Goal: Check status: Check status

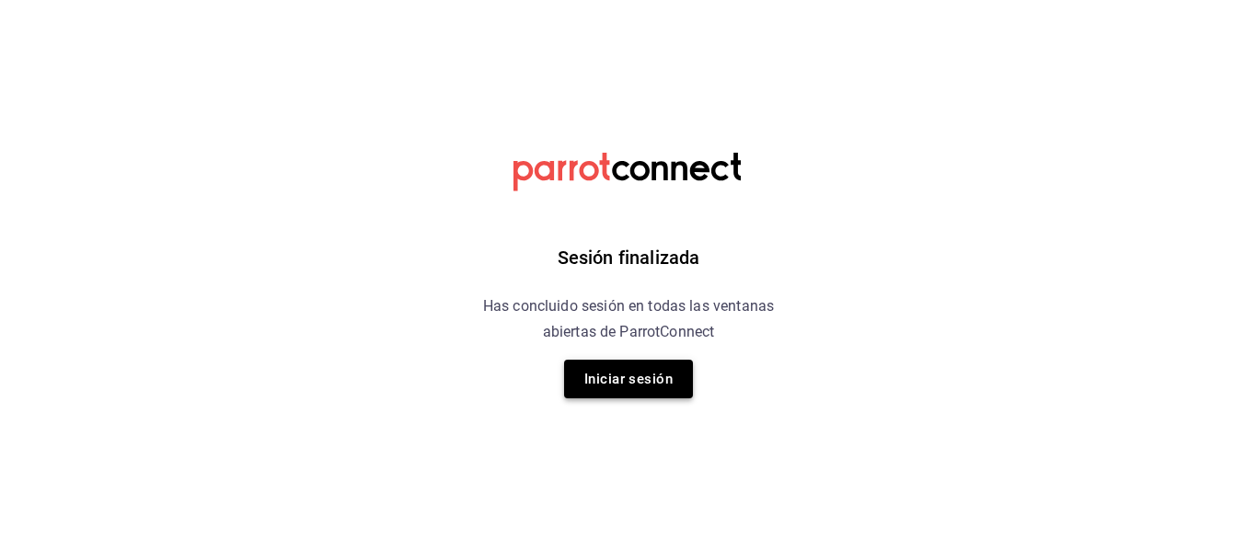
click at [655, 385] on button "Iniciar sesión" at bounding box center [628, 379] width 129 height 39
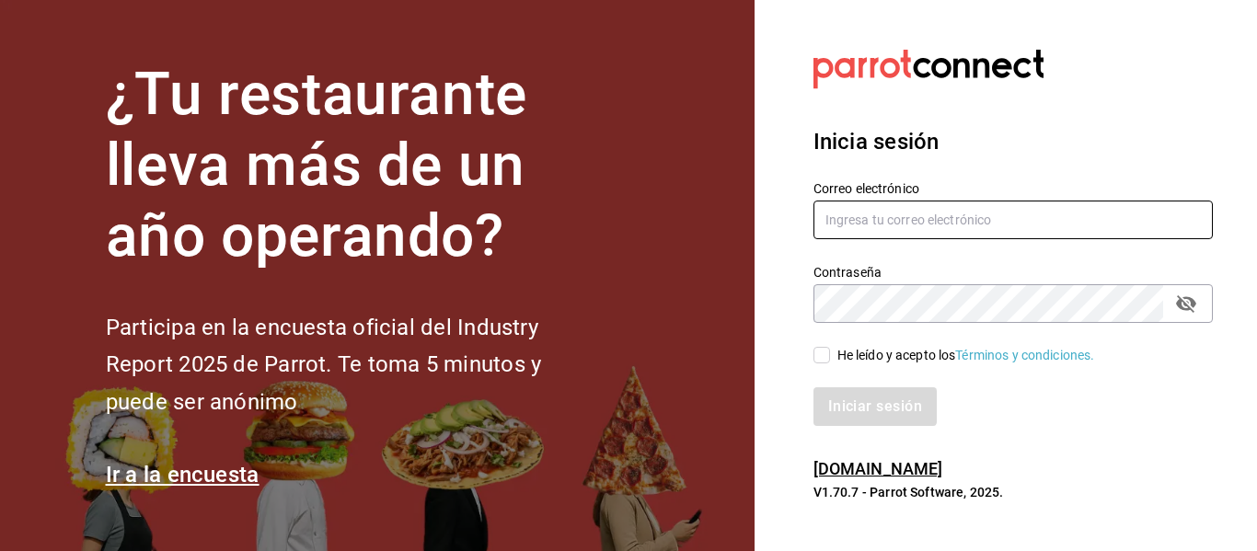
type input "[EMAIL_ADDRESS][DOMAIN_NAME]"
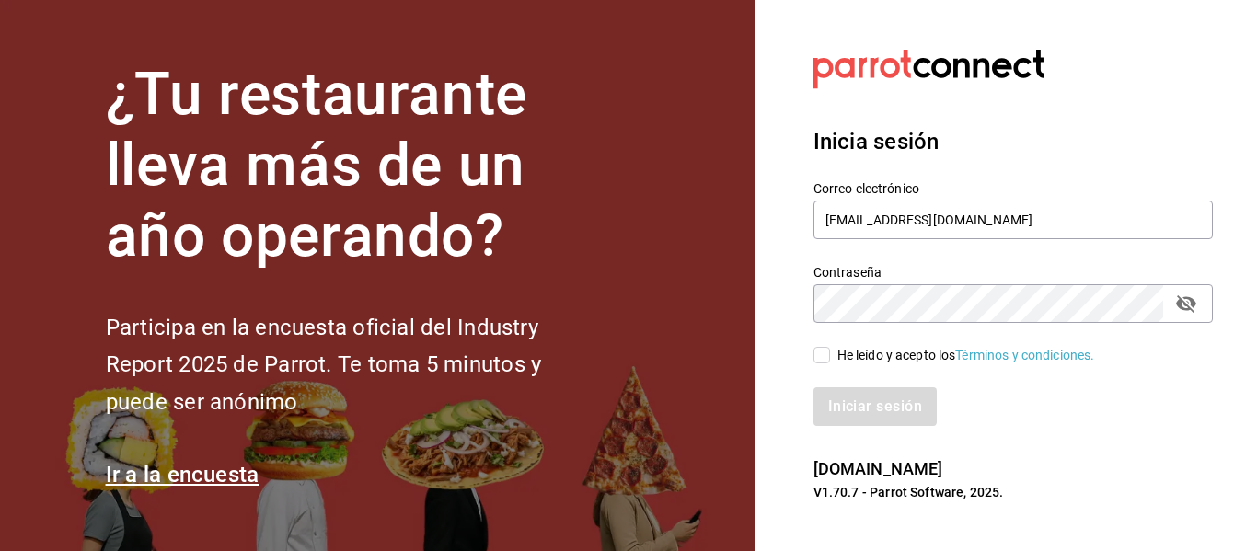
click at [820, 360] on input "He leído y acepto los Términos y condiciones." at bounding box center [821, 355] width 17 height 17
checkbox input "true"
click at [838, 414] on button "Iniciar sesión" at bounding box center [875, 406] width 125 height 39
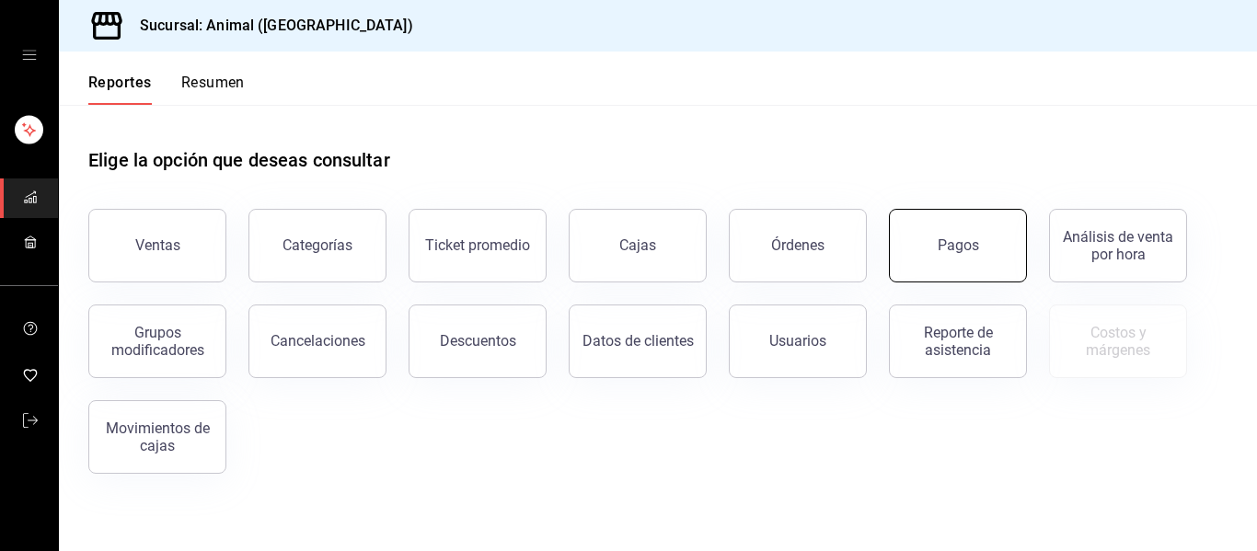
click at [995, 259] on button "Pagos" at bounding box center [958, 246] width 138 height 74
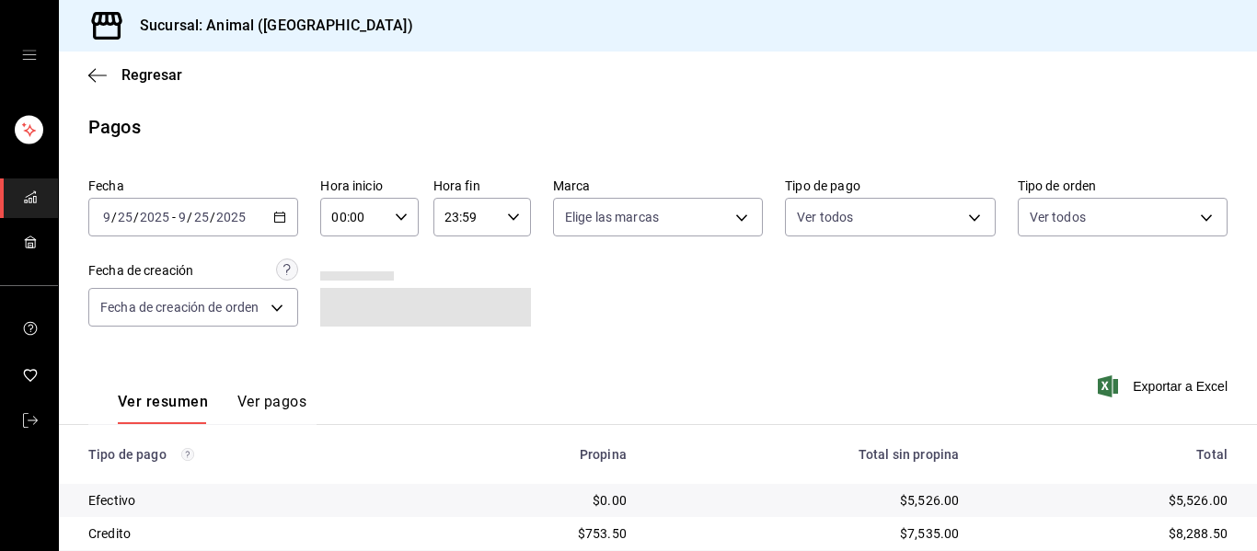
click at [401, 213] on icon "button" at bounding box center [401, 217] width 13 height 13
click at [347, 348] on span "04" at bounding box center [341, 348] width 19 height 15
type input "04:00"
click at [525, 274] on div at bounding box center [628, 275] width 1257 height 551
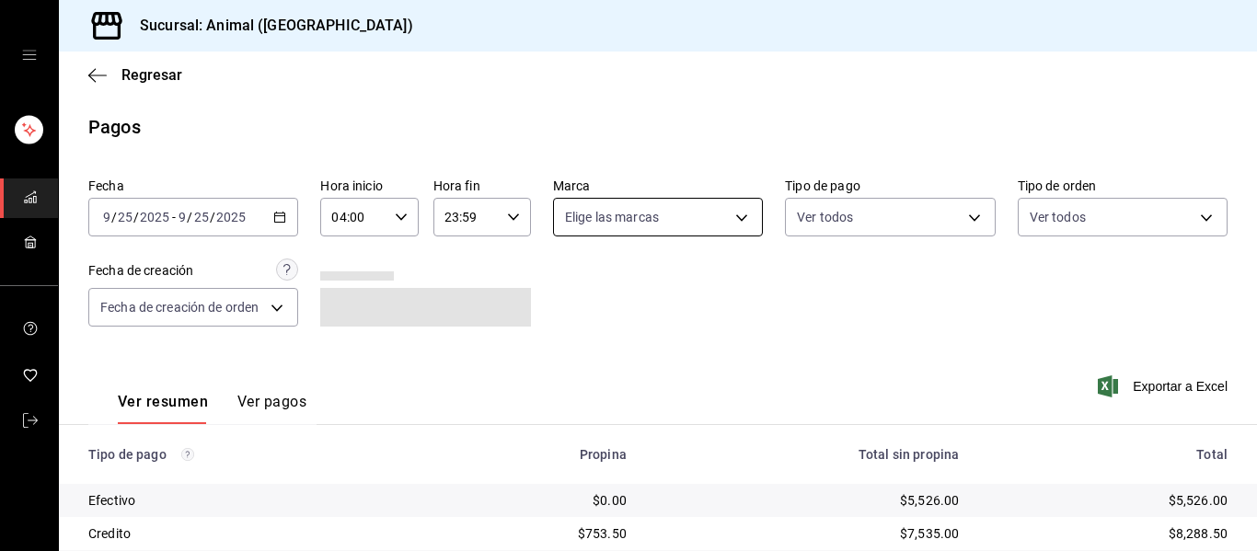
click at [732, 217] on body "Sucursal: Animal ([GEOGRAPHIC_DATA]) Regresar Pagos Fecha [DATE] [DATE] - [DATE…" at bounding box center [628, 275] width 1257 height 551
click at [715, 265] on li "Ver todas" at bounding box center [666, 286] width 236 height 54
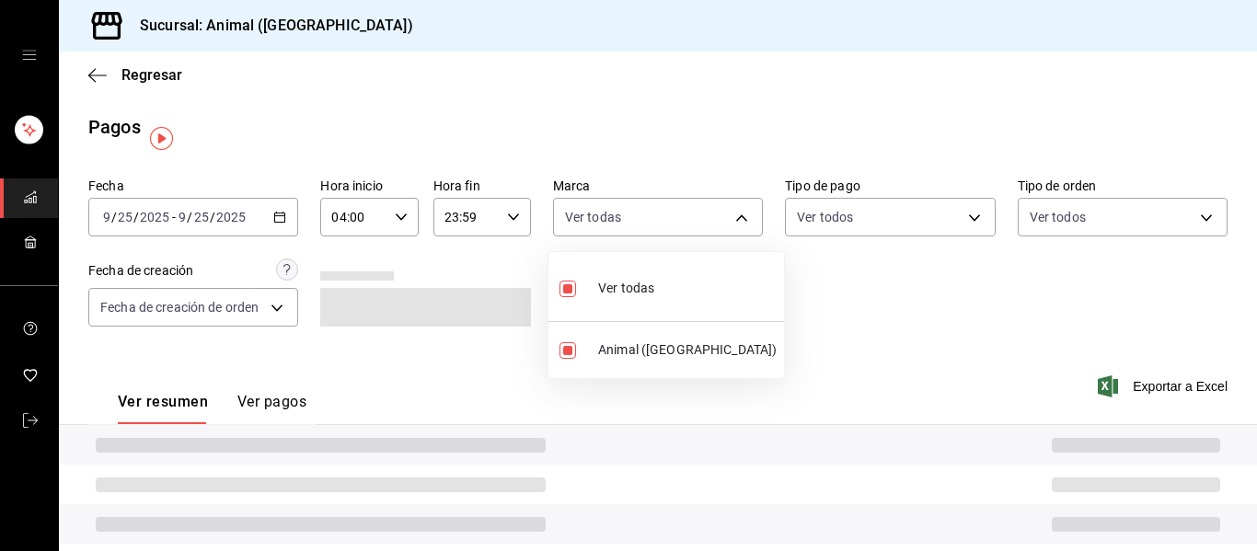
type input "96838179-8fbb-4073-aae3-1789726318c8"
checkbox input "true"
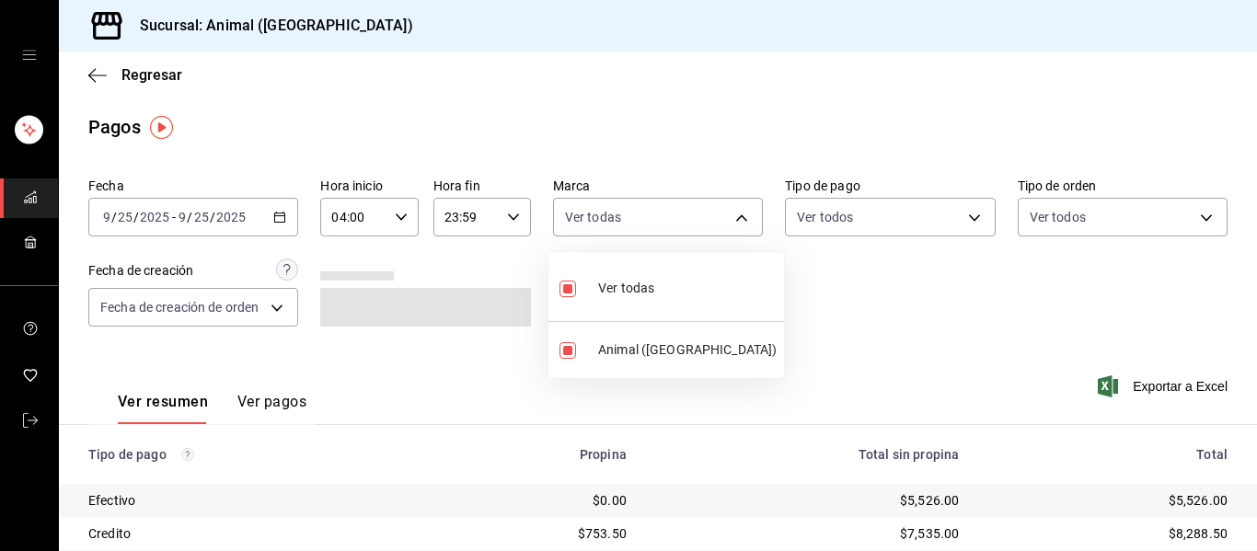
click at [717, 277] on li "Ver todas" at bounding box center [666, 286] width 236 height 54
checkbox input "false"
click at [708, 289] on li "Ver todas" at bounding box center [666, 286] width 236 height 54
type input "96838179-8fbb-4073-aae3-1789726318c8"
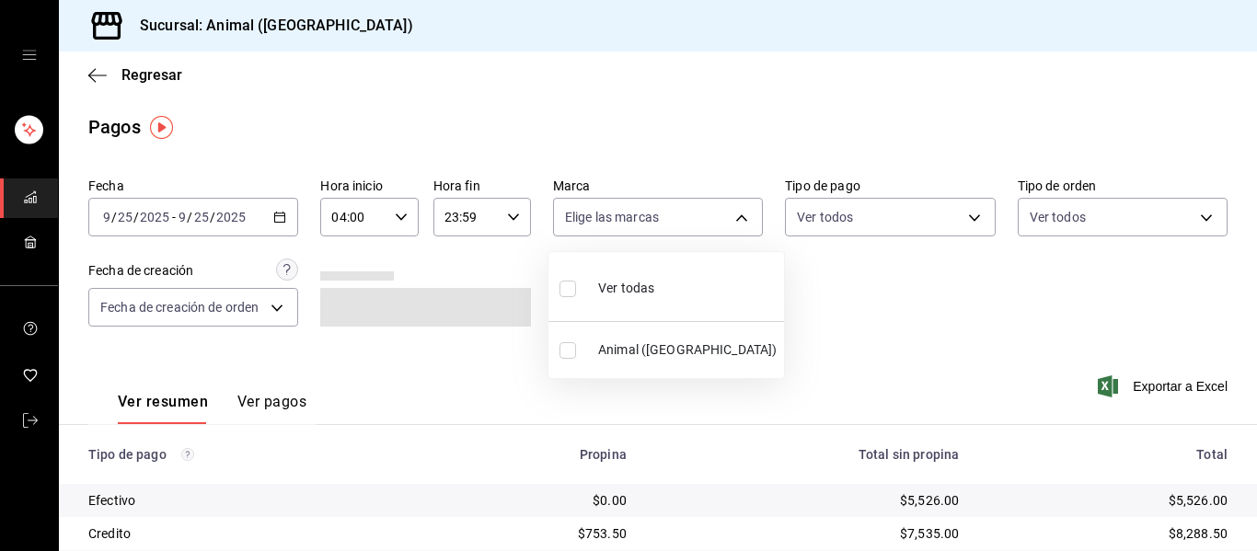
checkbox input "true"
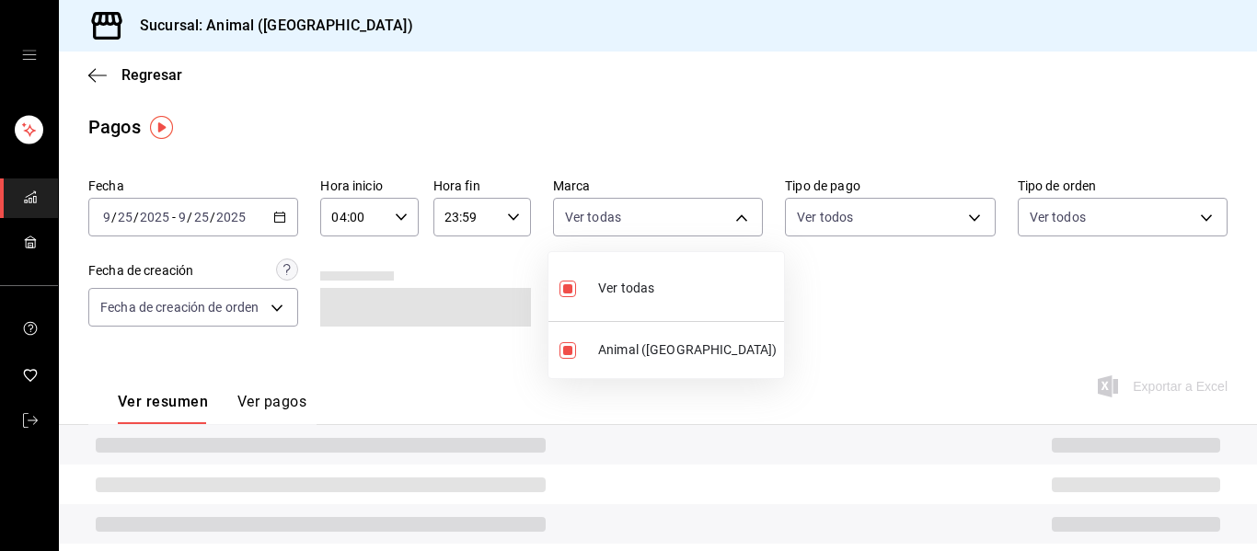
click at [811, 284] on div at bounding box center [628, 275] width 1257 height 551
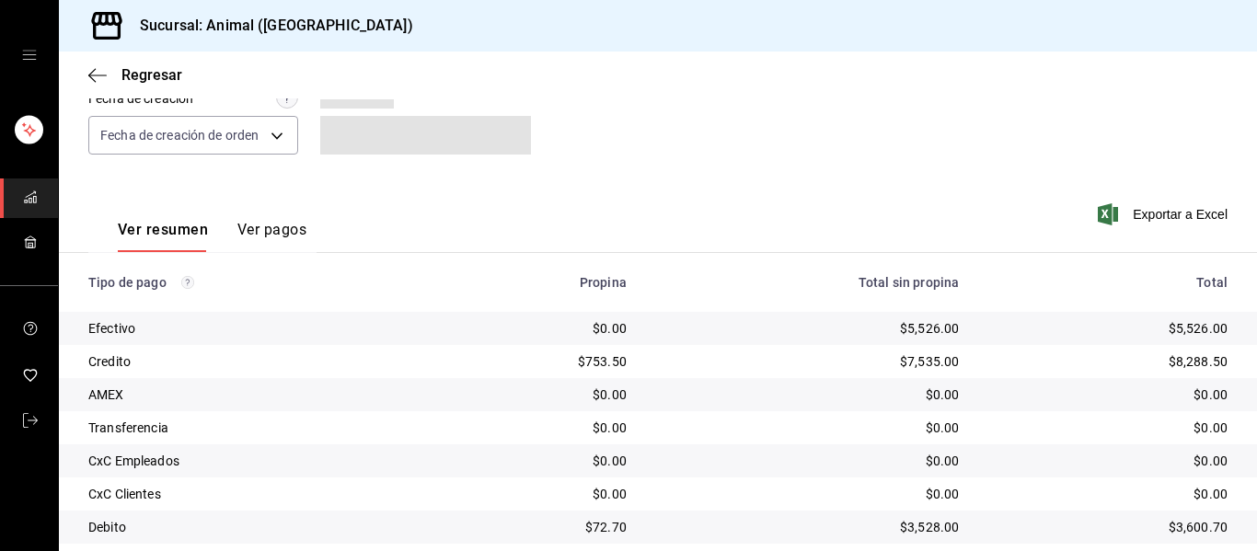
scroll to position [169, 0]
